Goal: Transaction & Acquisition: Purchase product/service

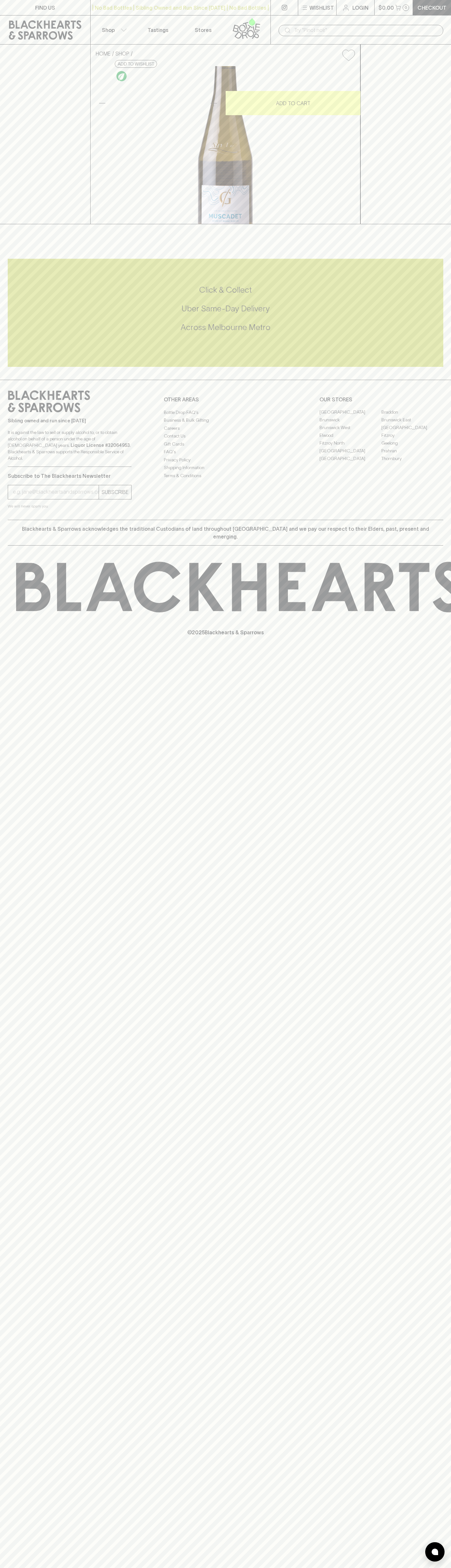
click at [116, 2] on div "| No Bad Bottles | Sibling Owned and Run Since [DATE] | No Bad Bottles | Siblin…" at bounding box center [181, 8] width 181 height 16
click at [442, 819] on div "FIND US | No Bad Bottles | Sibling Owned and Run Since [DATE] | No Bad Bottles …" at bounding box center [226, 784] width 451 height 1568
click at [93, 1567] on html "FIND US | No Bad Bottles | Sibling Owned and Run Since [DATE] | No Bad Bottles …" at bounding box center [226, 784] width 451 height 1568
click at [25, 366] on div "Click & Collect Uber Same-Day Delivery Across [GEOGRAPHIC_DATA] Metro" at bounding box center [226, 312] width 435 height 108
